Goal: Task Accomplishment & Management: Manage account settings

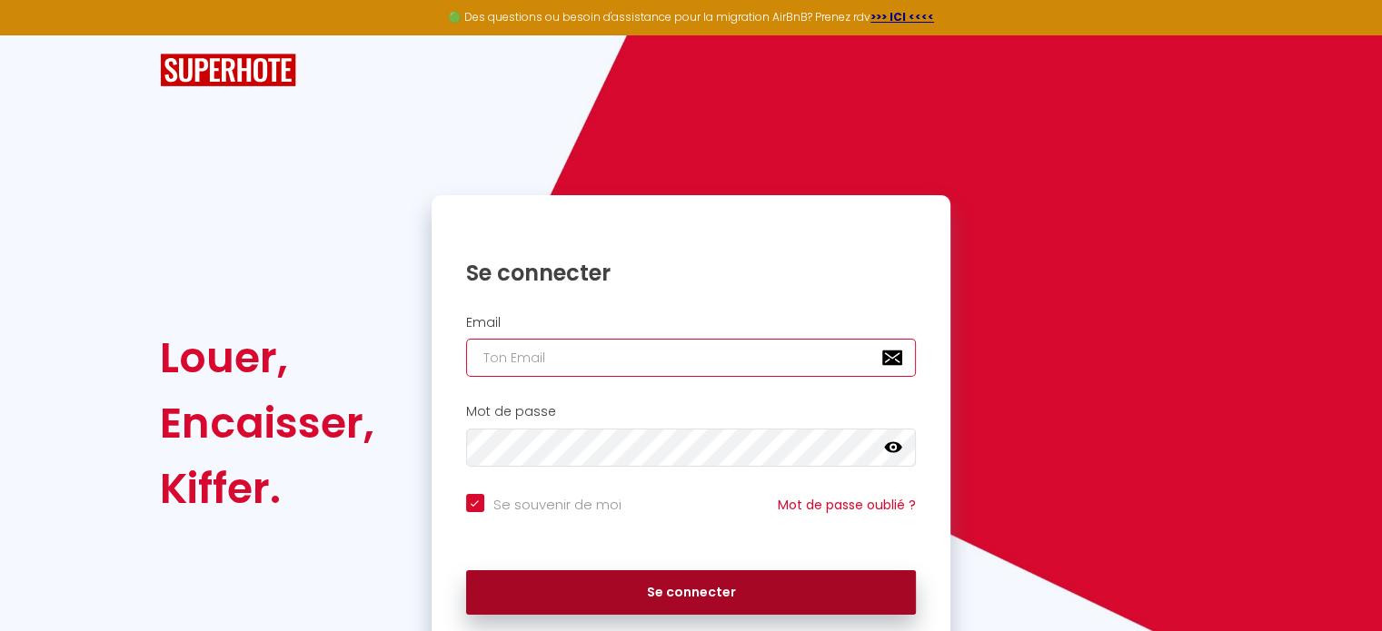
type input "[EMAIL_ADDRESS][DOMAIN_NAME]"
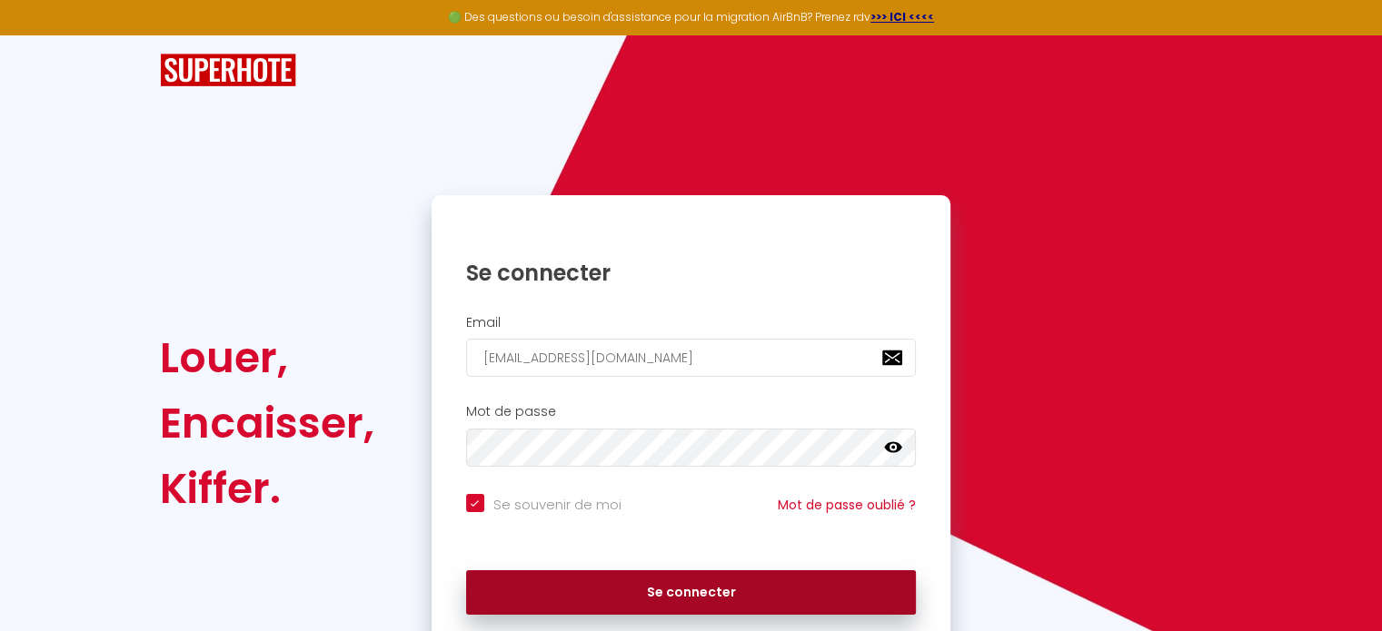
click at [643, 583] on button "Se connecter" at bounding box center [691, 592] width 451 height 45
checkbox input "true"
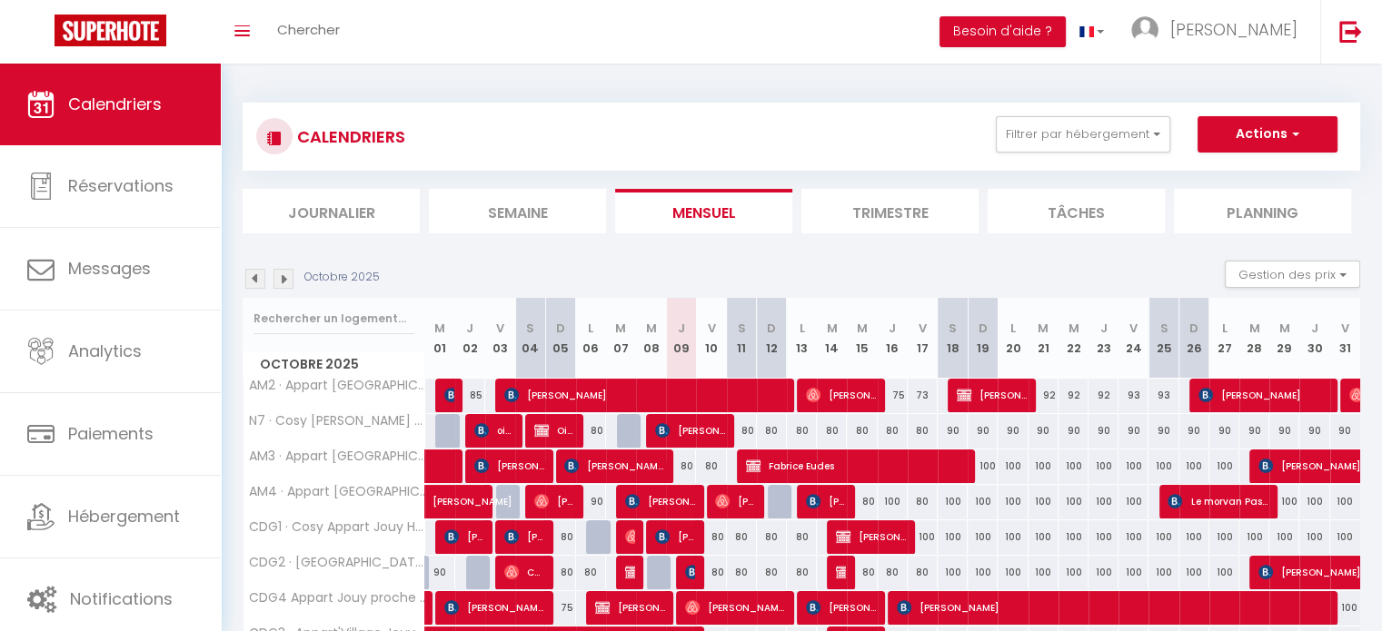
scroll to position [91, 0]
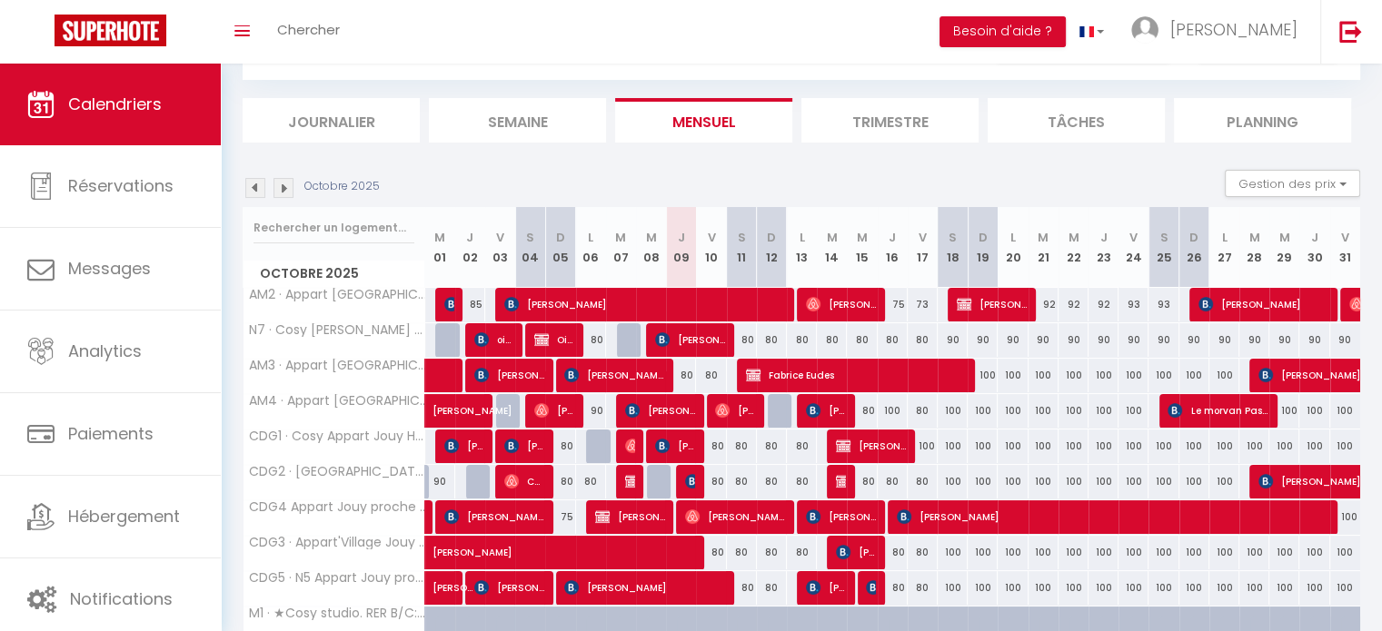
click at [785, 402] on div at bounding box center [783, 411] width 30 height 35
type input "80"
type input "Dim 12 Octobre 2025"
type input "Lun 13 Octobre 2025"
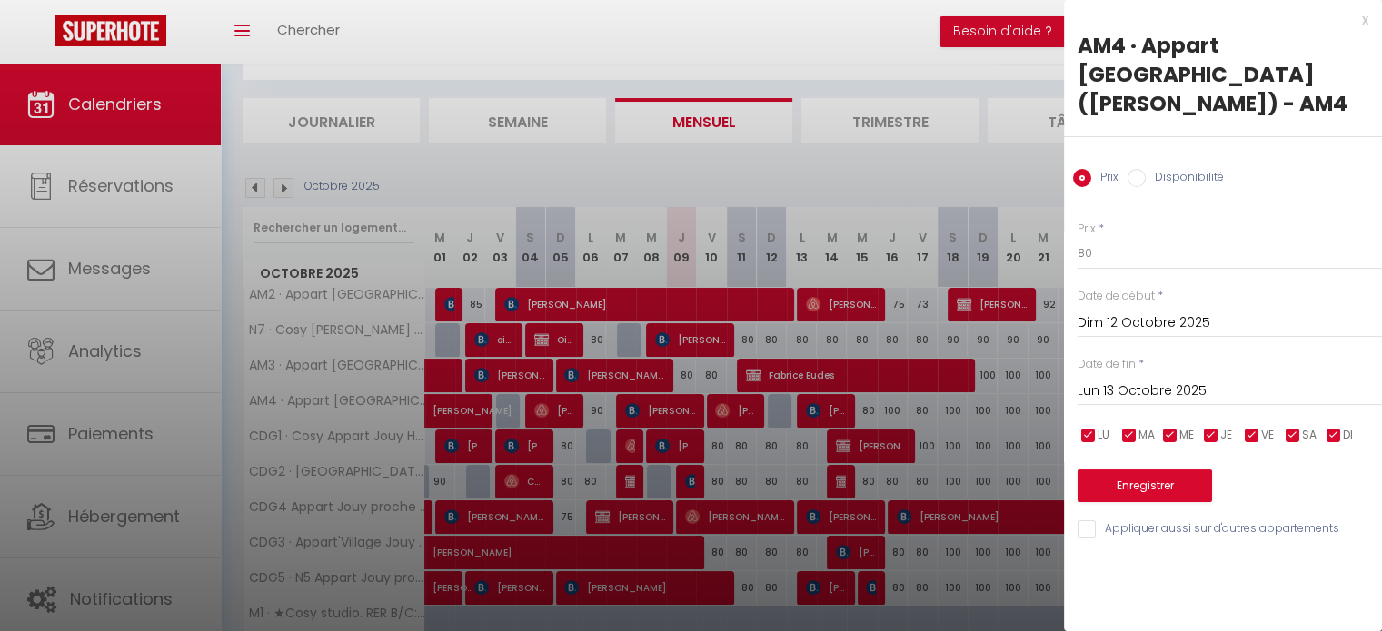
click at [922, 174] on div at bounding box center [691, 315] width 1382 height 631
